Goal: Information Seeking & Learning: Learn about a topic

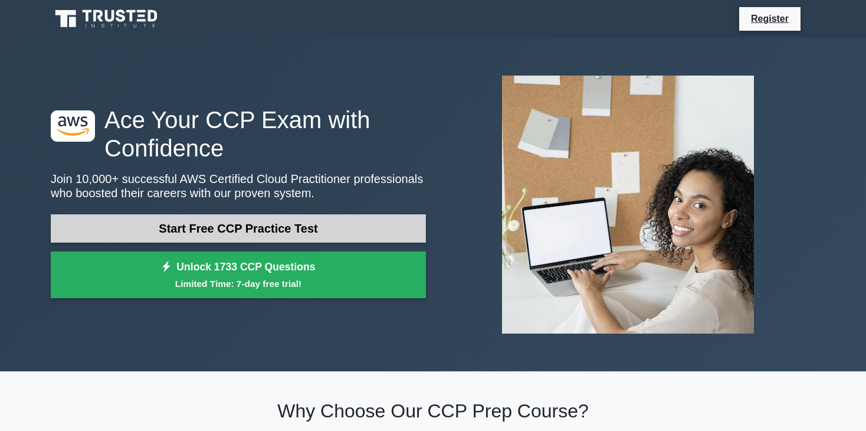
click at [169, 231] on link "Start Free CCP Practice Test" at bounding box center [238, 228] width 375 height 28
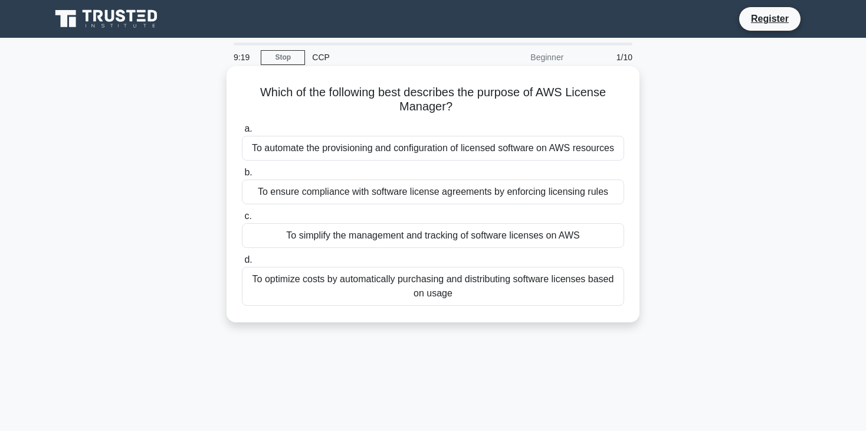
click at [421, 195] on div "To ensure compliance with software license agreements by enforcing licensing ru…" at bounding box center [433, 191] width 382 height 25
click at [242, 176] on input "b. To ensure compliance with software license agreements by enforcing licensing…" at bounding box center [242, 173] width 0 height 8
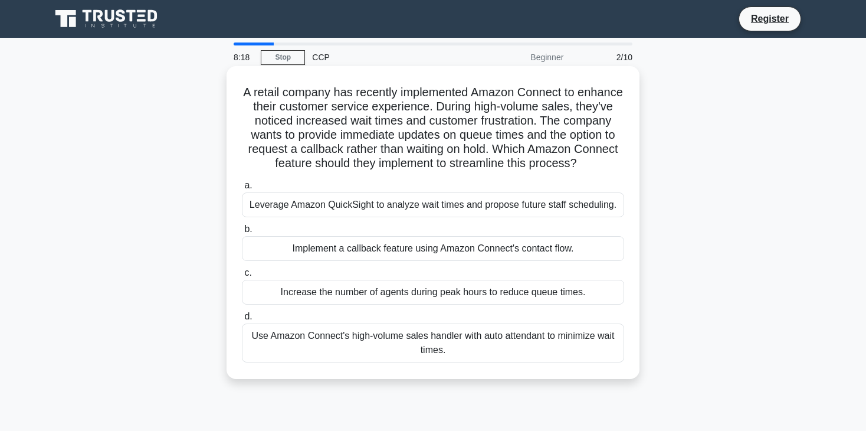
click at [461, 356] on div "Use Amazon Connect's high-volume sales handler with auto attendant to minimize …" at bounding box center [433, 342] width 382 height 39
click at [242, 320] on input "d. Use Amazon Connect's high-volume sales handler with auto attendant to minimi…" at bounding box center [242, 317] width 0 height 8
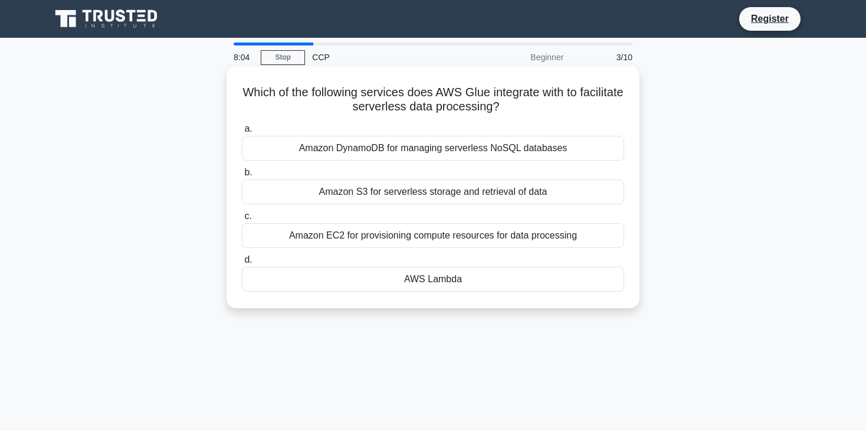
click at [406, 191] on div "Amazon S3 for serverless storage and retrieval of data" at bounding box center [433, 191] width 382 height 25
click at [242, 176] on input "b. Amazon S3 for serverless storage and retrieval of data" at bounding box center [242, 173] width 0 height 8
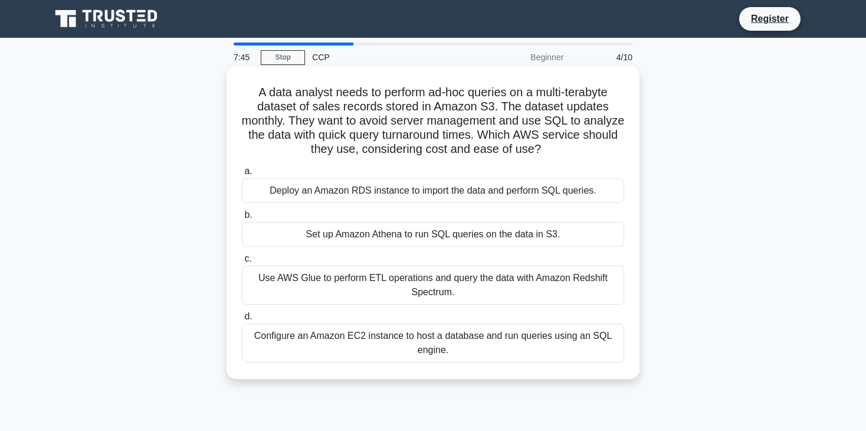
click at [490, 233] on div "Set up Amazon Athena to run SQL queries on the data in S3." at bounding box center [433, 234] width 382 height 25
click at [242, 219] on input "b. Set up Amazon Athena to run SQL queries on the data in S3." at bounding box center [242, 215] width 0 height 8
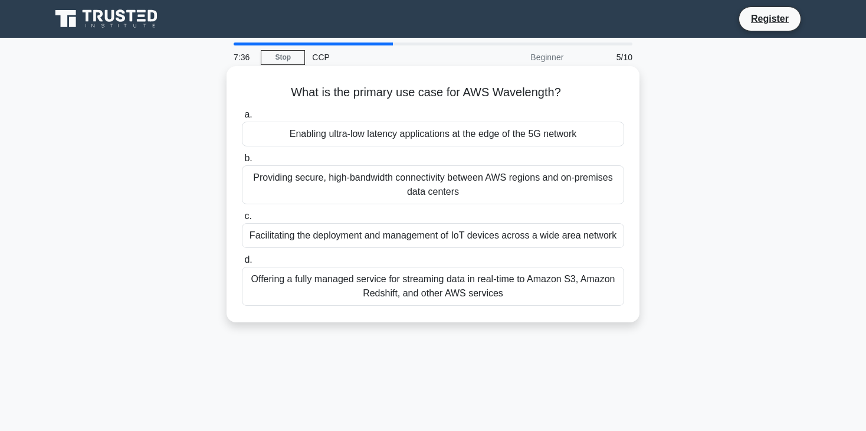
click at [451, 134] on div "Enabling ultra-low latency applications at the edge of the 5G network" at bounding box center [433, 134] width 382 height 25
click at [242, 119] on input "a. Enabling ultra-low latency applications at the edge of the 5G network" at bounding box center [242, 115] width 0 height 8
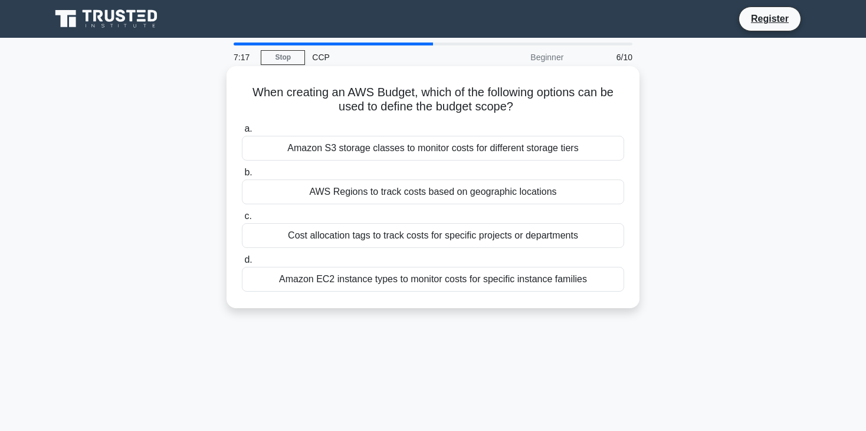
click at [435, 240] on div "Cost allocation tags to track costs for specific projects or departments" at bounding box center [433, 235] width 382 height 25
click at [242, 220] on input "c. Cost allocation tags to track costs for specific projects or departments" at bounding box center [242, 216] width 0 height 8
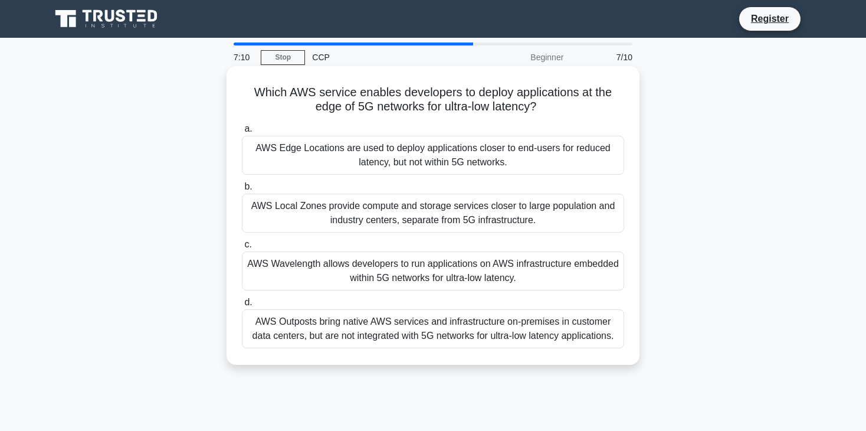
click at [386, 271] on div "AWS Wavelength allows developers to run applications on AWS infrastructure embe…" at bounding box center [433, 270] width 382 height 39
click at [242, 248] on input "c. AWS Wavelength allows developers to run applications on AWS infrastructure e…" at bounding box center [242, 245] width 0 height 8
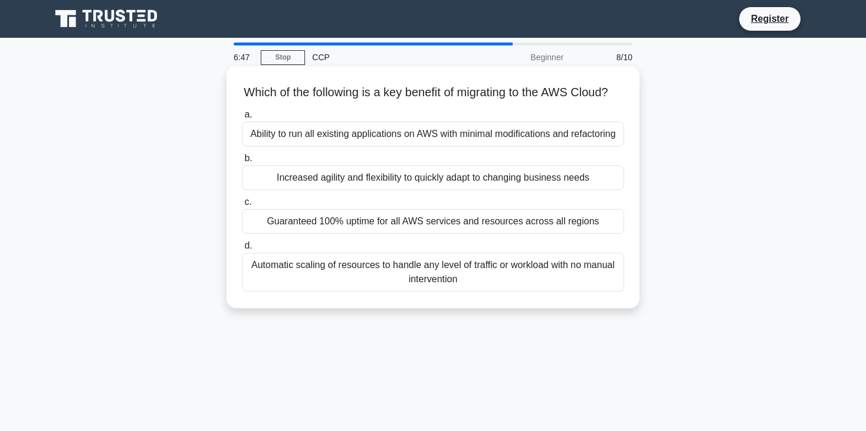
click at [424, 190] on div "Increased agility and flexibility to quickly adapt to changing business needs" at bounding box center [433, 177] width 382 height 25
click at [242, 162] on input "b. Increased agility and flexibility to quickly adapt to changing business needs" at bounding box center [242, 159] width 0 height 8
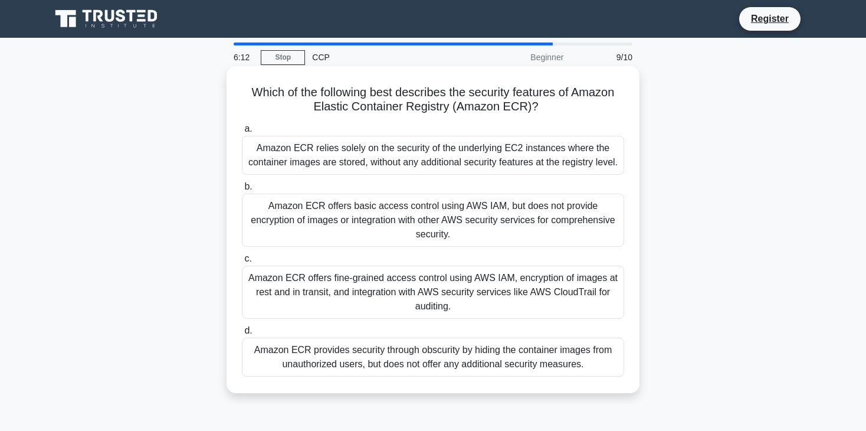
click at [391, 162] on div "Amazon ECR relies solely on the security of the underlying EC2 instances where …" at bounding box center [433, 155] width 382 height 39
click at [242, 133] on input "a. Amazon ECR relies solely on the security of the underlying EC2 instances whe…" at bounding box center [242, 129] width 0 height 8
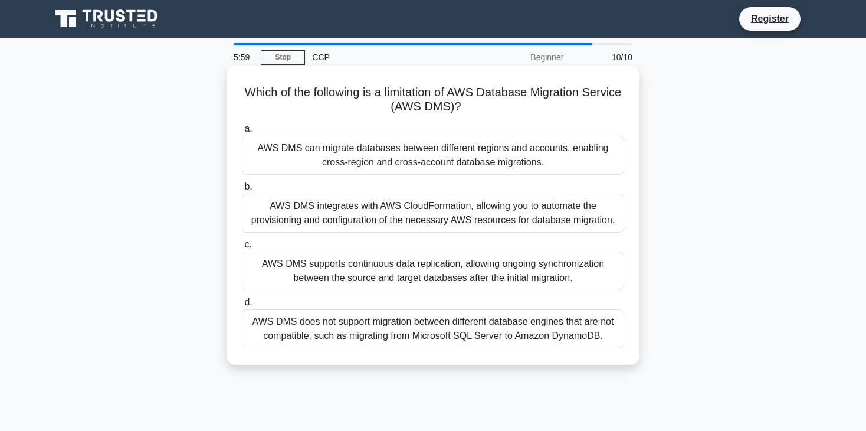
click at [430, 330] on div "AWS DMS does not support migration between different database engines that are …" at bounding box center [433, 328] width 382 height 39
click at [242, 306] on input "d. AWS DMS does not support migration between different database engines that a…" at bounding box center [242, 303] width 0 height 8
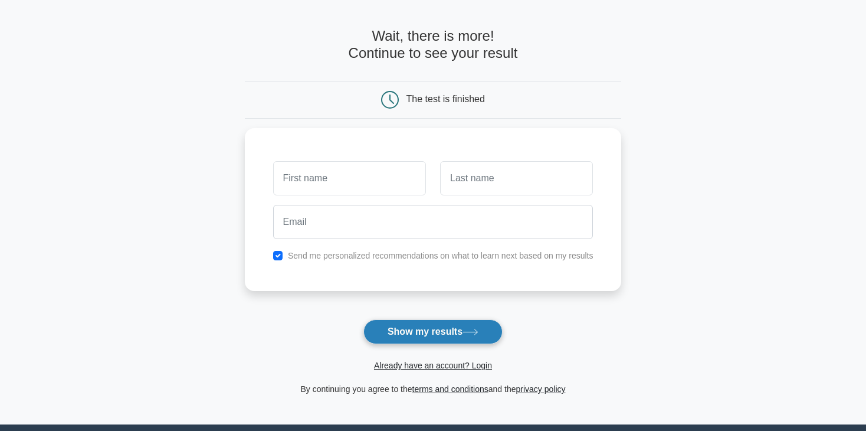
scroll to position [59, 0]
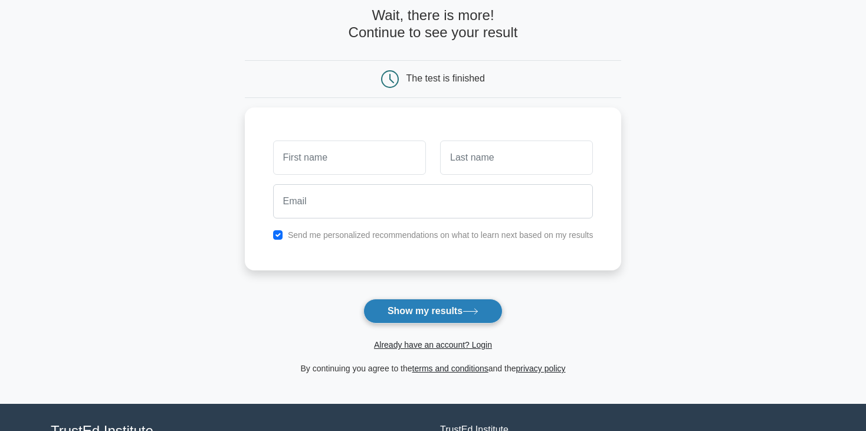
click at [431, 307] on button "Show my results" at bounding box center [432, 311] width 139 height 25
click at [278, 232] on input "checkbox" at bounding box center [277, 231] width 9 height 9
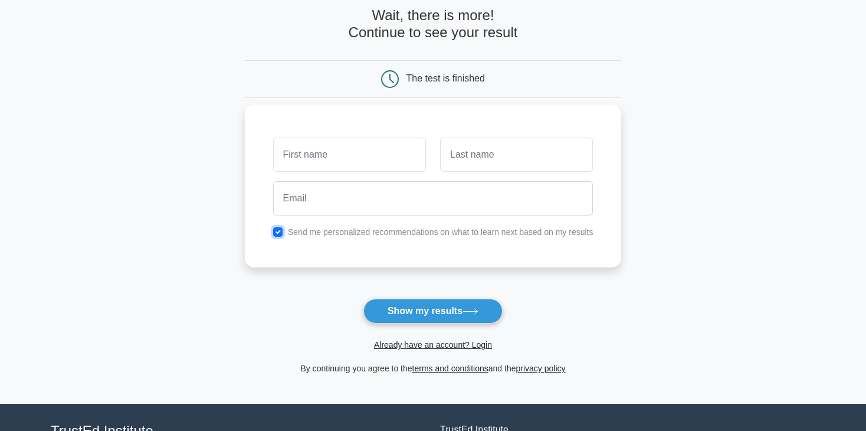
checkbox input "false"
click at [292, 166] on input "text" at bounding box center [349, 154] width 153 height 34
type input "[PERSON_NAME]"
click at [508, 158] on input "text" at bounding box center [516, 154] width 153 height 34
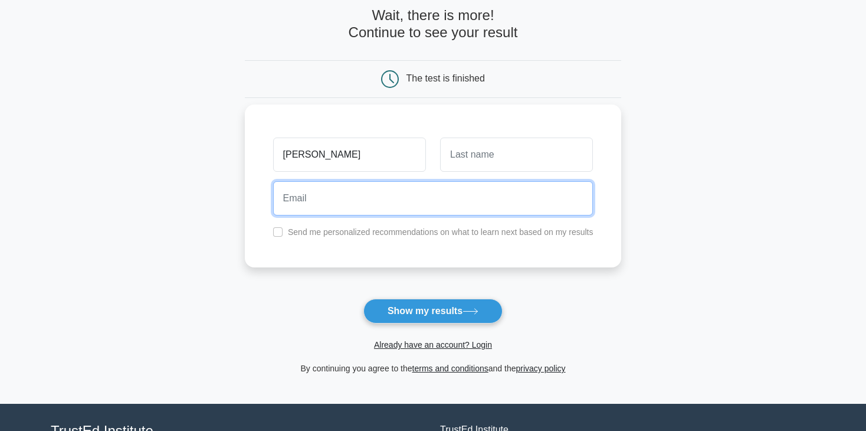
click at [424, 194] on input "email" at bounding box center [433, 198] width 320 height 34
type input "mejiaalejandro403@gmail.com"
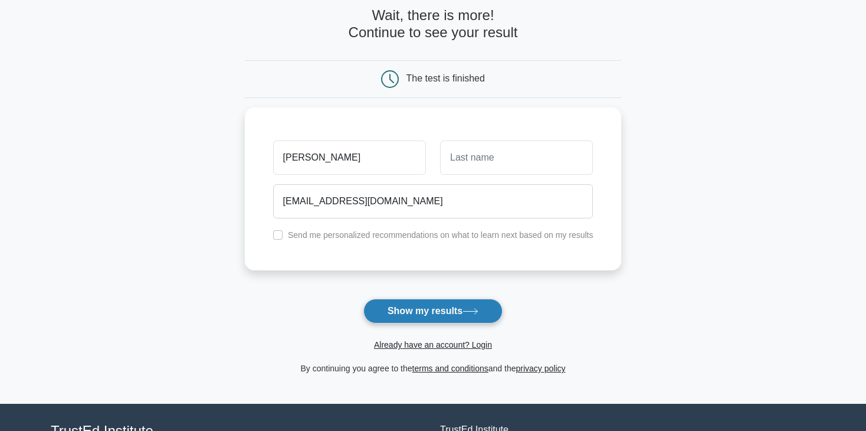
click at [442, 306] on button "Show my results" at bounding box center [432, 311] width 139 height 25
type input "Mejia"
click at [470, 301] on button "Show my results" at bounding box center [432, 311] width 139 height 25
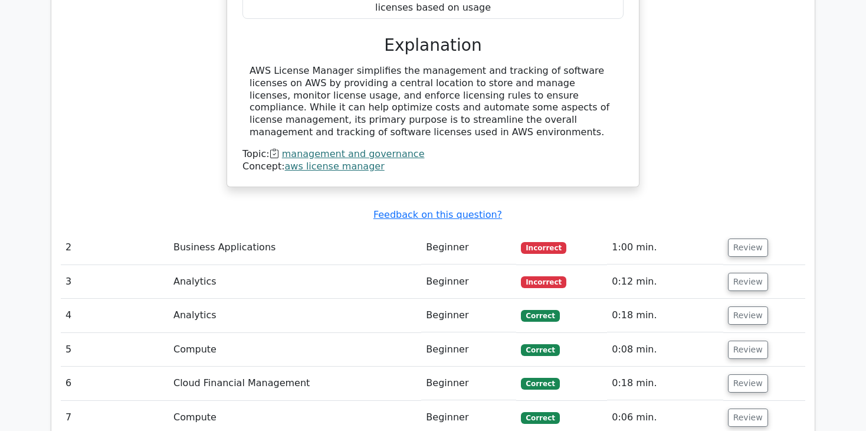
scroll to position [1357, 0]
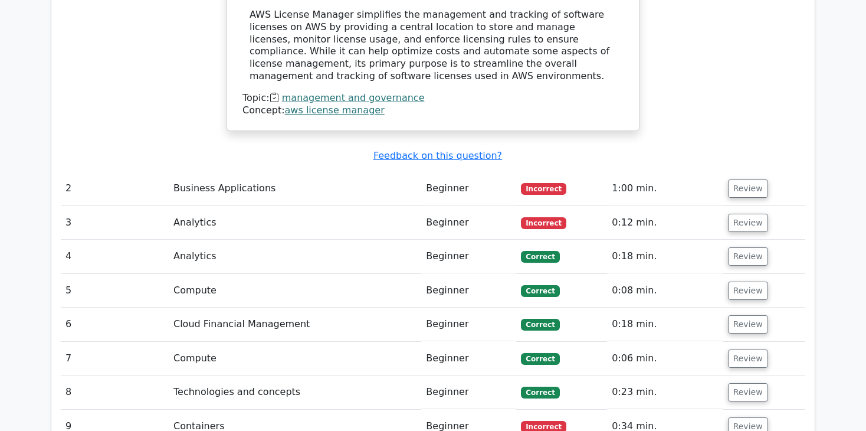
click at [234, 172] on td "Business Applications" at bounding box center [295, 189] width 253 height 34
click at [530, 183] on span "Incorrect" at bounding box center [543, 189] width 45 height 12
click at [731, 179] on button "Review" at bounding box center [748, 188] width 40 height 18
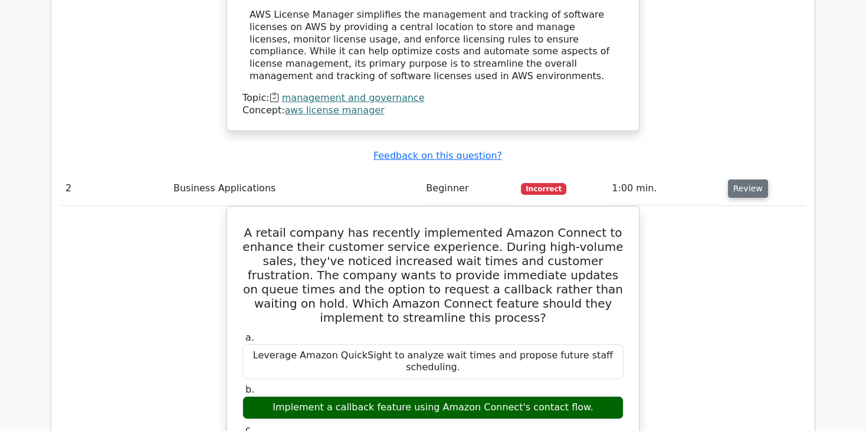
click at [747, 179] on button "Review" at bounding box center [748, 188] width 40 height 18
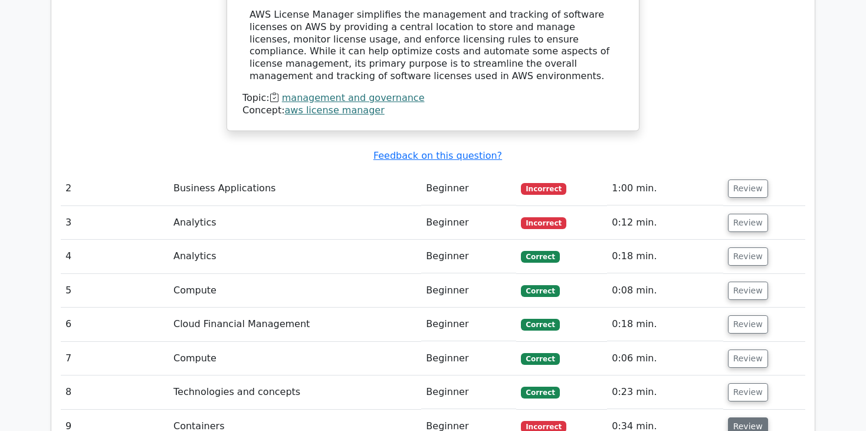
click at [740, 417] on button "Review" at bounding box center [748, 426] width 40 height 18
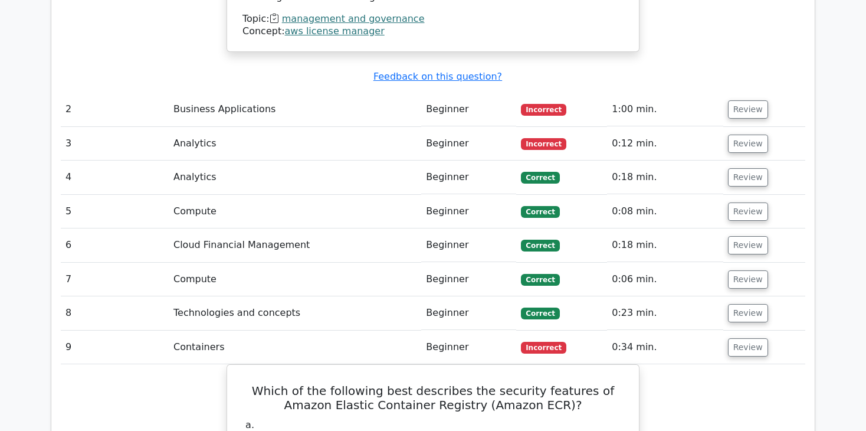
scroll to position [1416, 0]
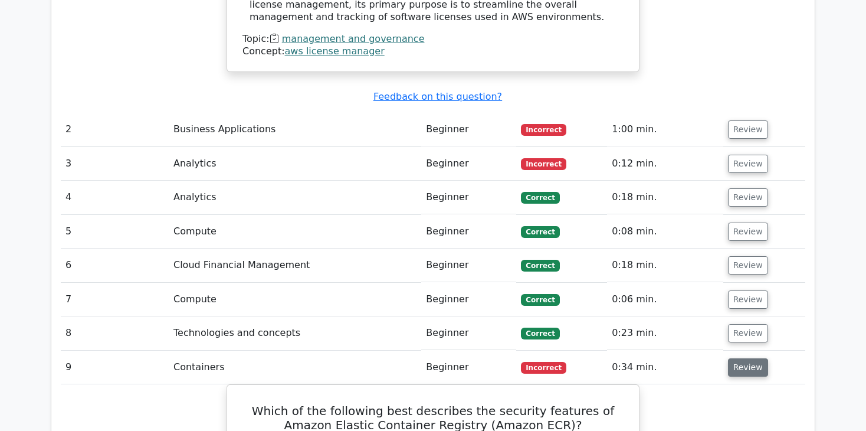
click at [749, 358] on button "Review" at bounding box center [748, 367] width 40 height 18
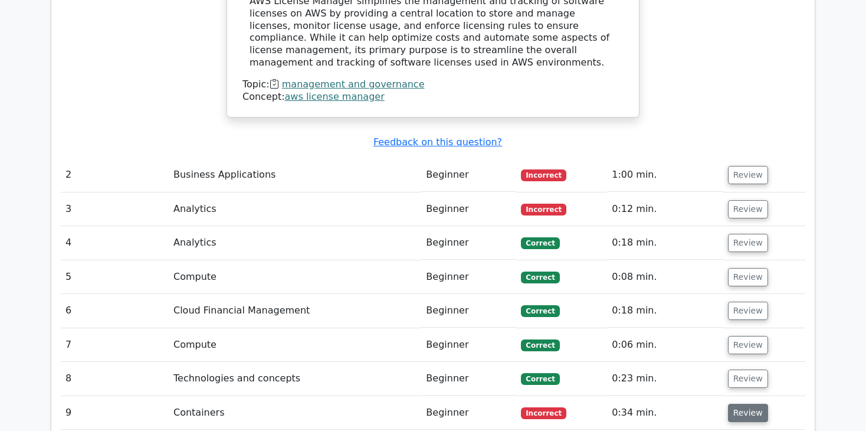
scroll to position [1298, 0]
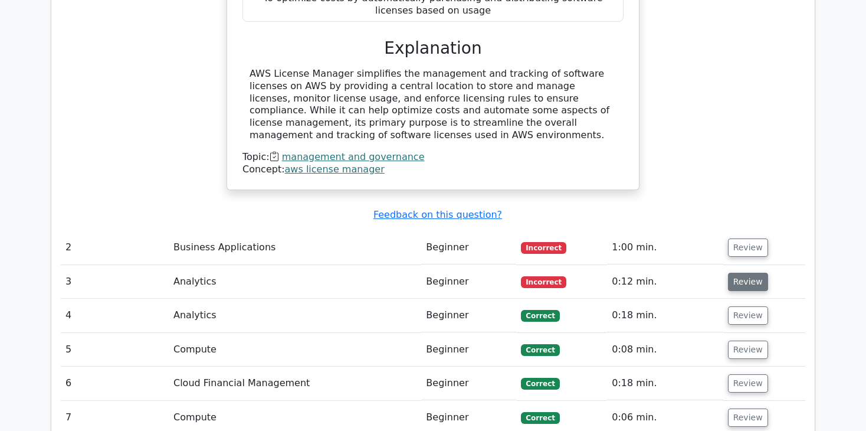
click at [745, 273] on button "Review" at bounding box center [748, 282] width 40 height 18
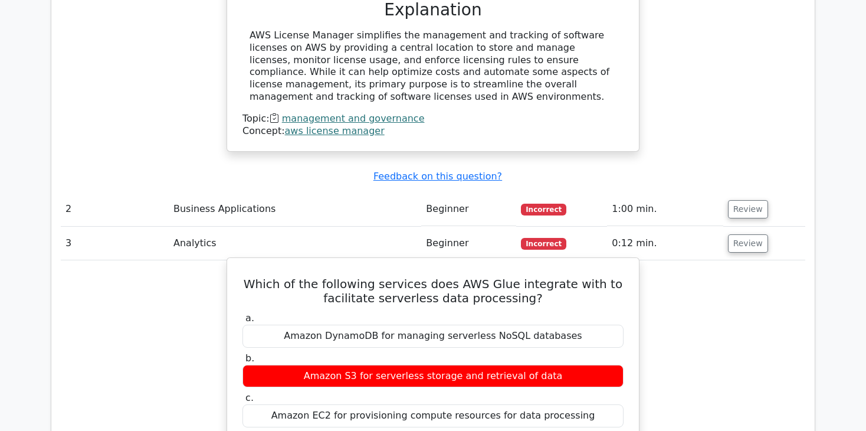
scroll to position [1357, 0]
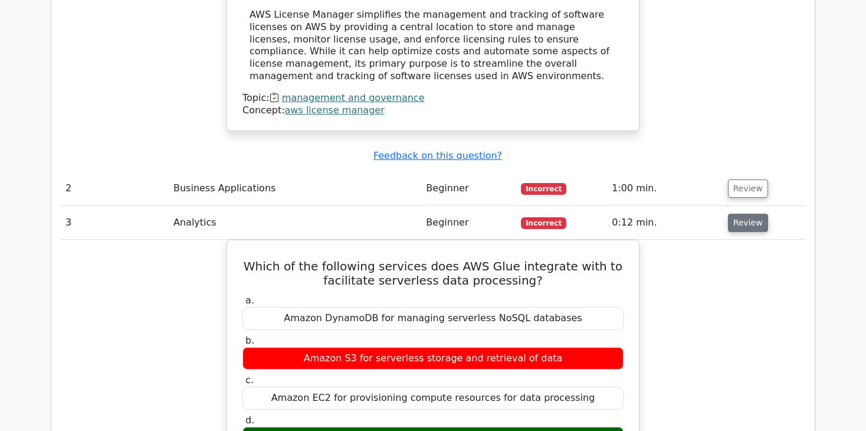
click at [738, 214] on button "Review" at bounding box center [748, 223] width 40 height 18
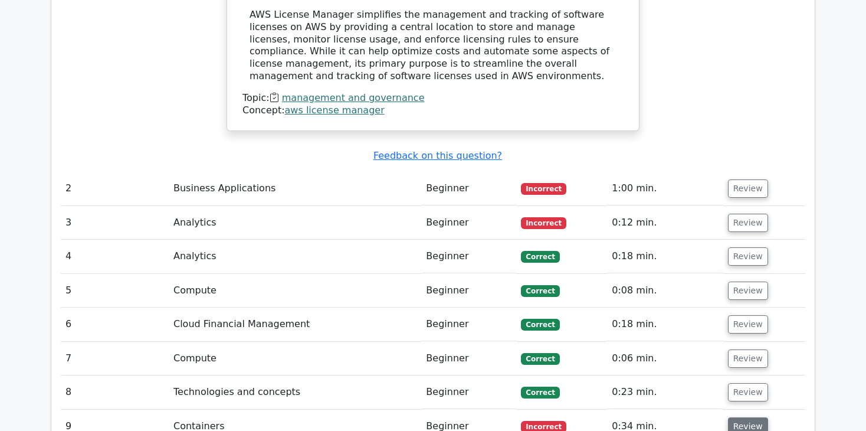
click at [759, 417] on button "Review" at bounding box center [748, 426] width 40 height 18
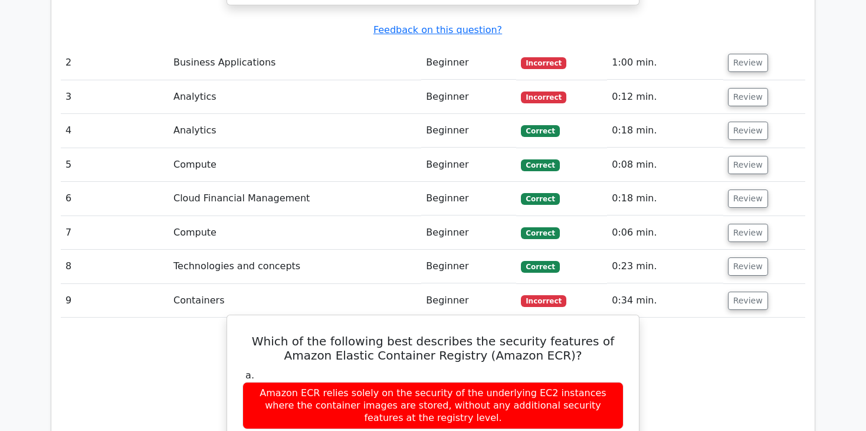
scroll to position [1593, 0]
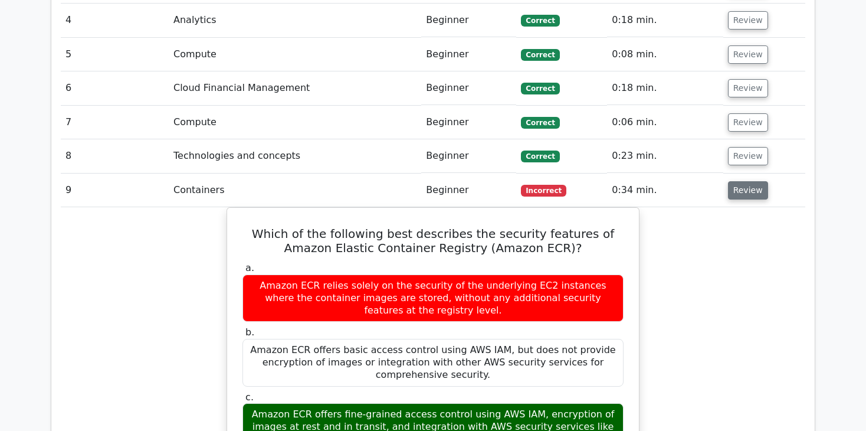
click at [740, 181] on button "Review" at bounding box center [748, 190] width 40 height 18
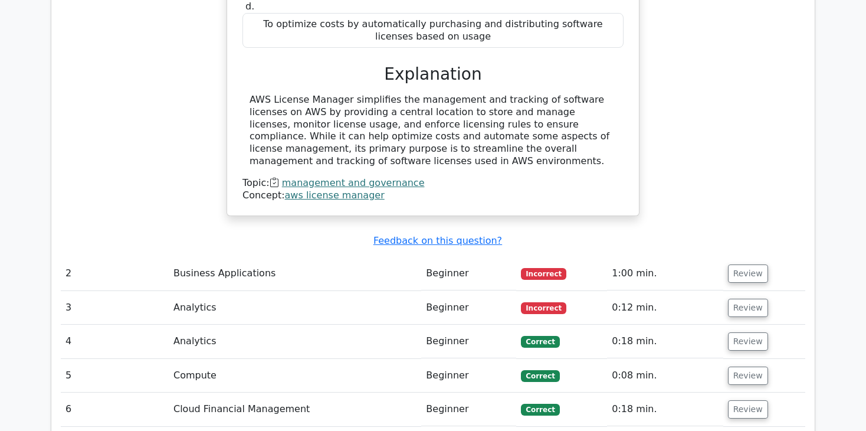
scroll to position [1416, 0]
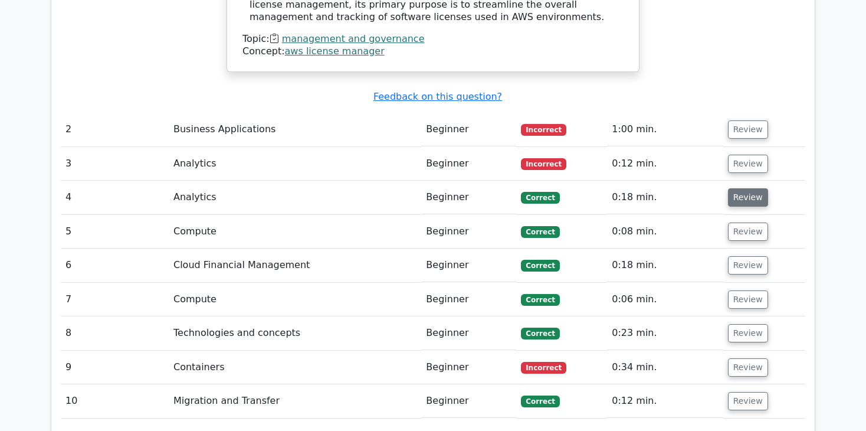
click at [758, 188] on button "Review" at bounding box center [748, 197] width 40 height 18
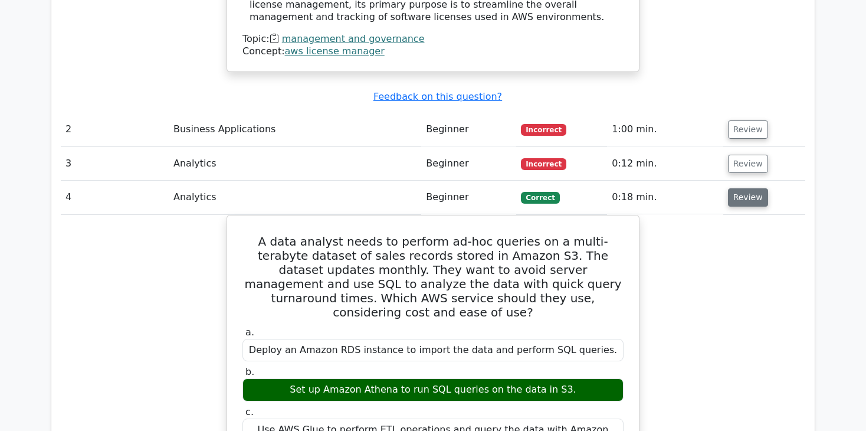
click at [756, 188] on button "Review" at bounding box center [748, 197] width 40 height 18
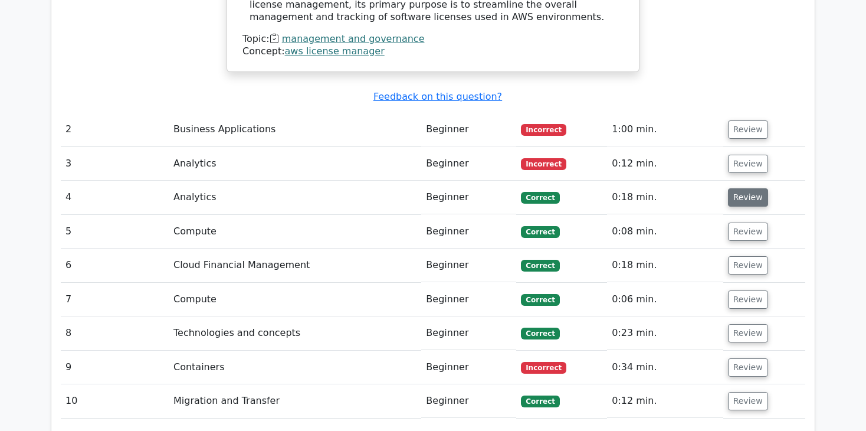
click at [755, 188] on button "Review" at bounding box center [748, 197] width 40 height 18
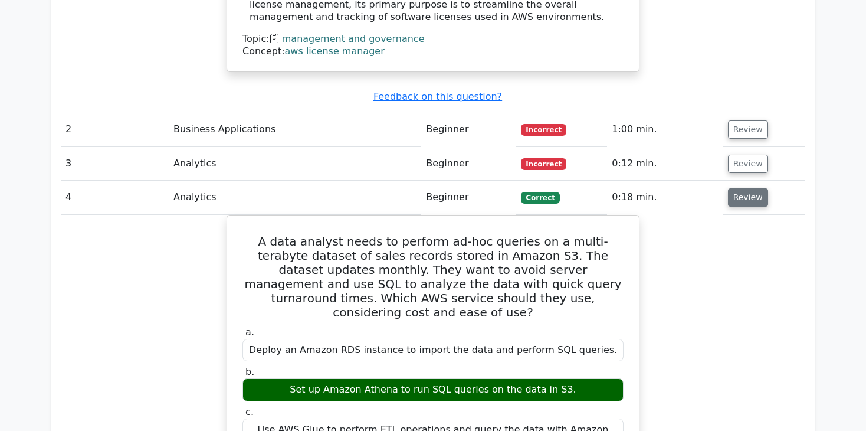
click at [755, 188] on button "Review" at bounding box center [748, 197] width 40 height 18
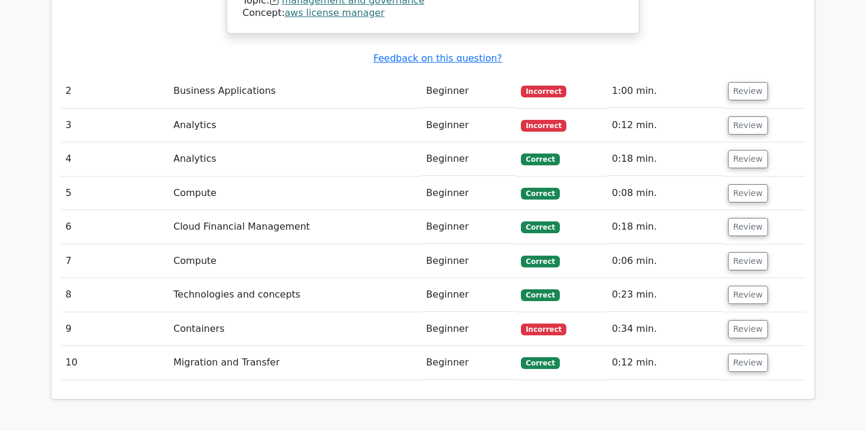
scroll to position [1475, 0]
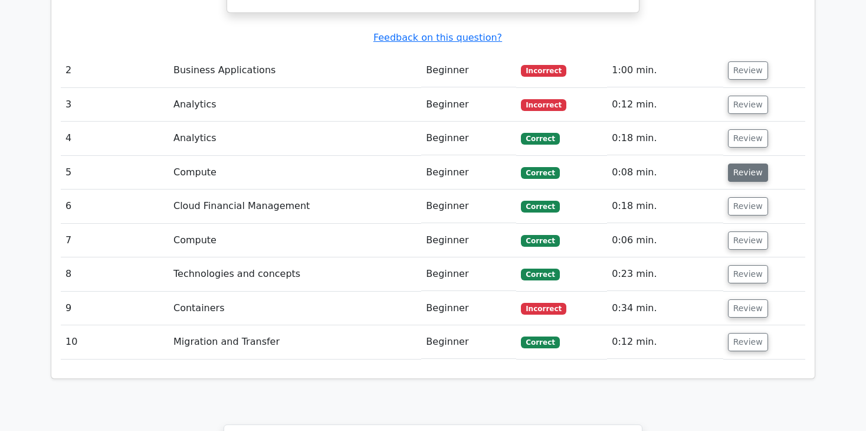
click at [740, 163] on button "Review" at bounding box center [748, 172] width 40 height 18
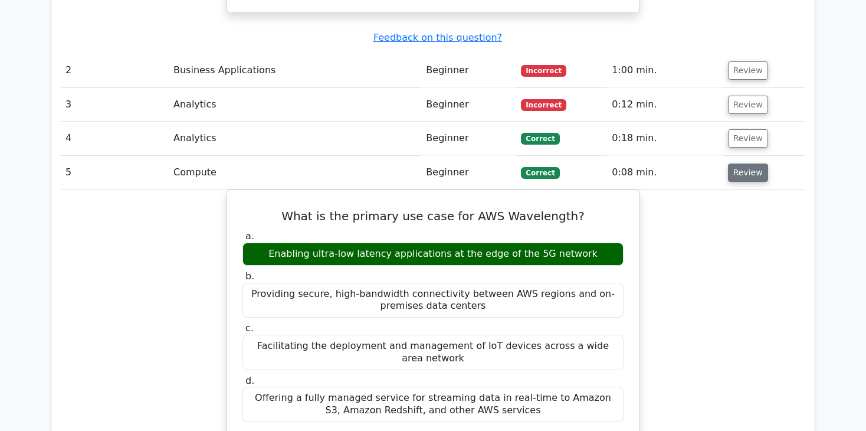
click at [740, 163] on button "Review" at bounding box center [748, 172] width 40 height 18
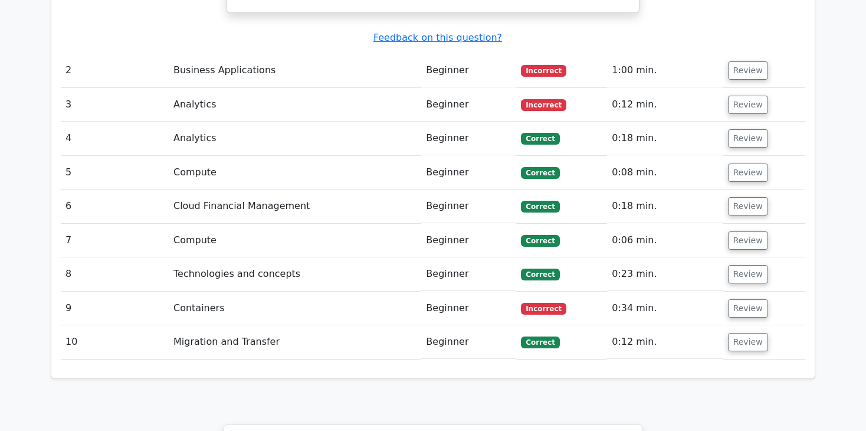
click at [745, 189] on td "Review" at bounding box center [764, 206] width 82 height 34
click at [745, 197] on button "Review" at bounding box center [748, 206] width 40 height 18
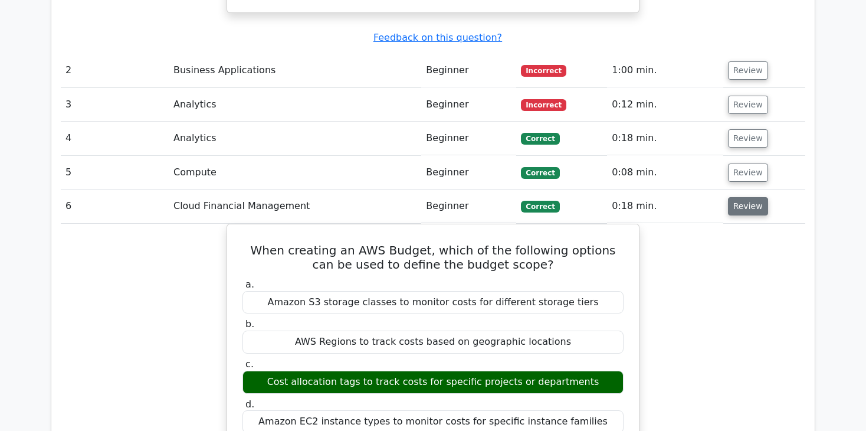
click at [745, 197] on button "Review" at bounding box center [748, 206] width 40 height 18
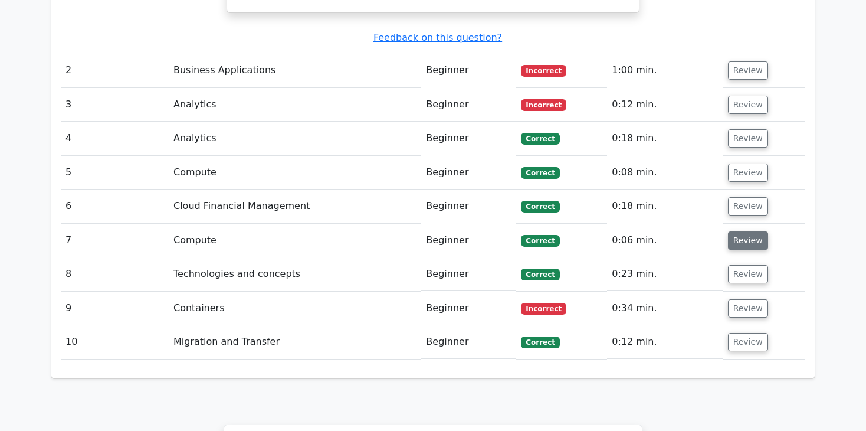
click at [750, 231] on button "Review" at bounding box center [748, 240] width 40 height 18
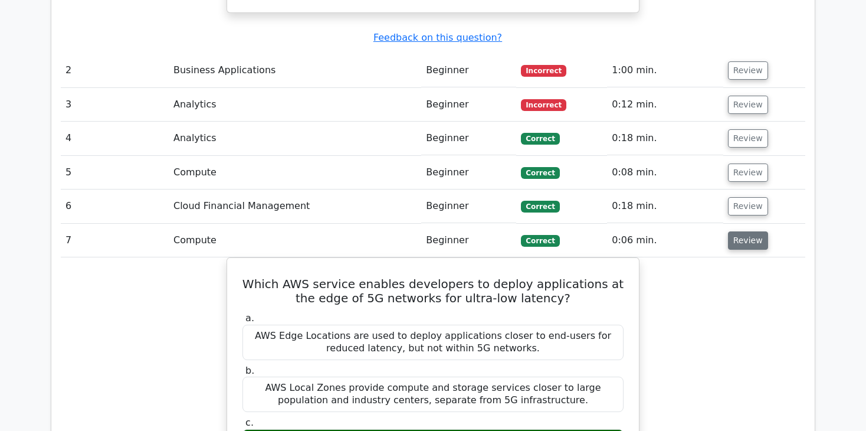
click at [750, 231] on button "Review" at bounding box center [748, 240] width 40 height 18
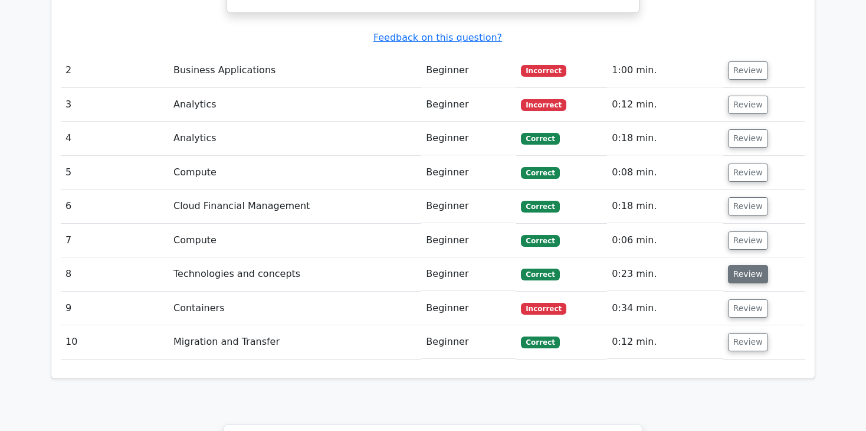
click at [753, 265] on button "Review" at bounding box center [748, 274] width 40 height 18
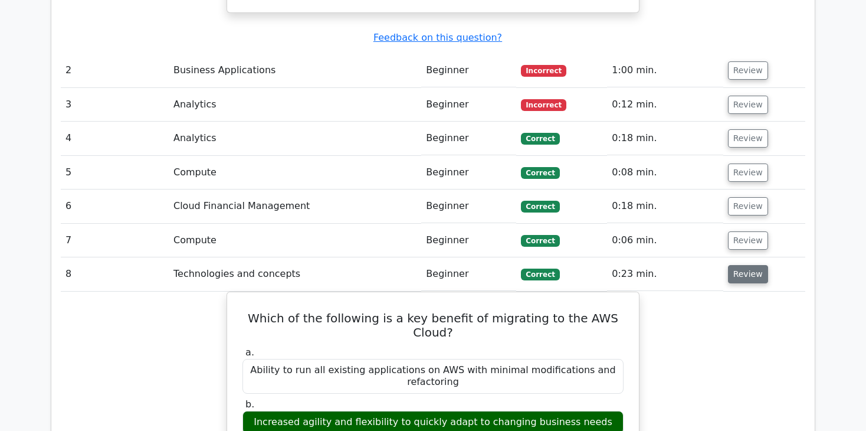
click at [752, 265] on button "Review" at bounding box center [748, 274] width 40 height 18
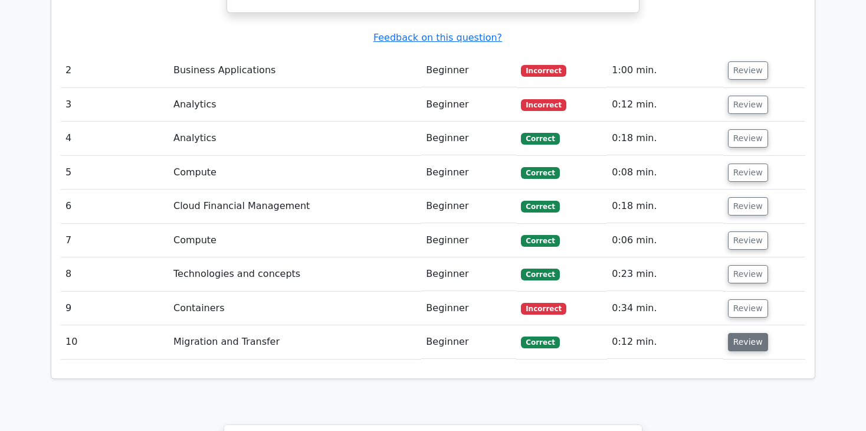
click at [757, 333] on button "Review" at bounding box center [748, 342] width 40 height 18
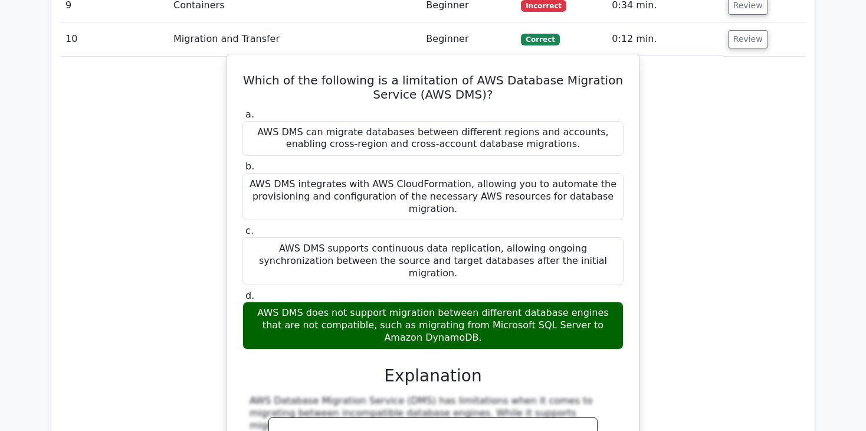
scroll to position [1829, 0]
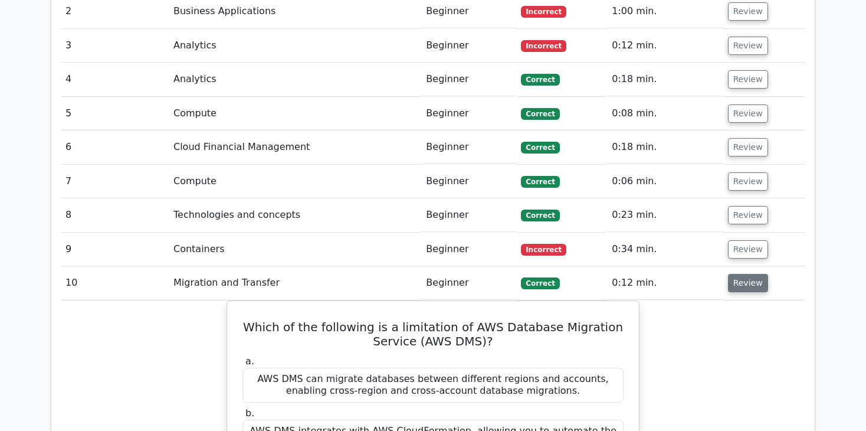
click at [758, 274] on button "Review" at bounding box center [748, 283] width 40 height 18
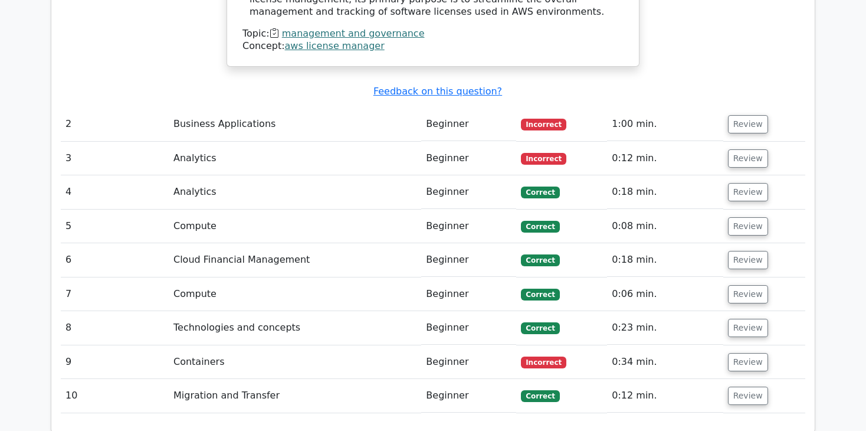
scroll to position [1357, 0]
